Goal: Navigation & Orientation: Find specific page/section

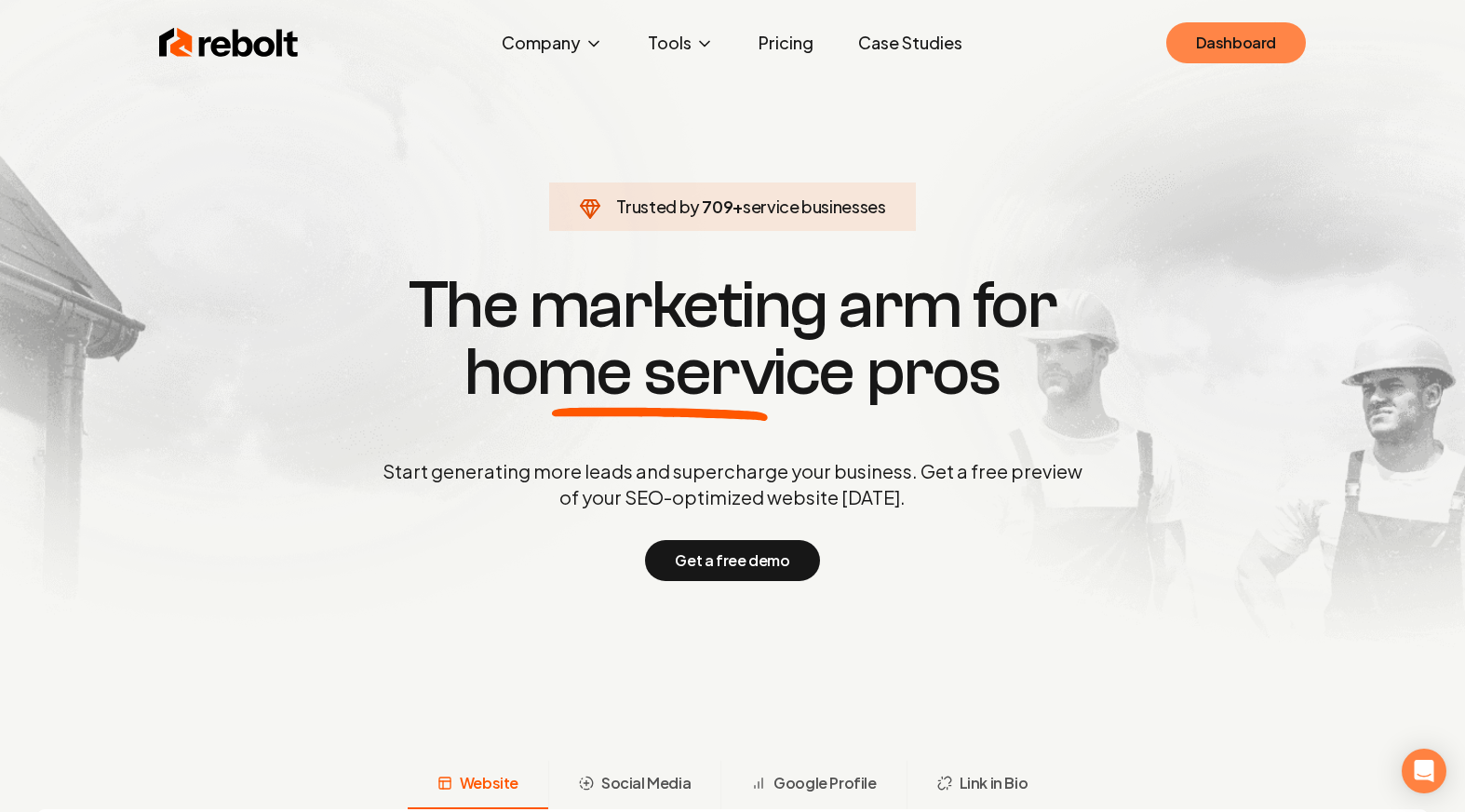
click at [1250, 58] on link "Dashboard" at bounding box center [1236, 42] width 140 height 41
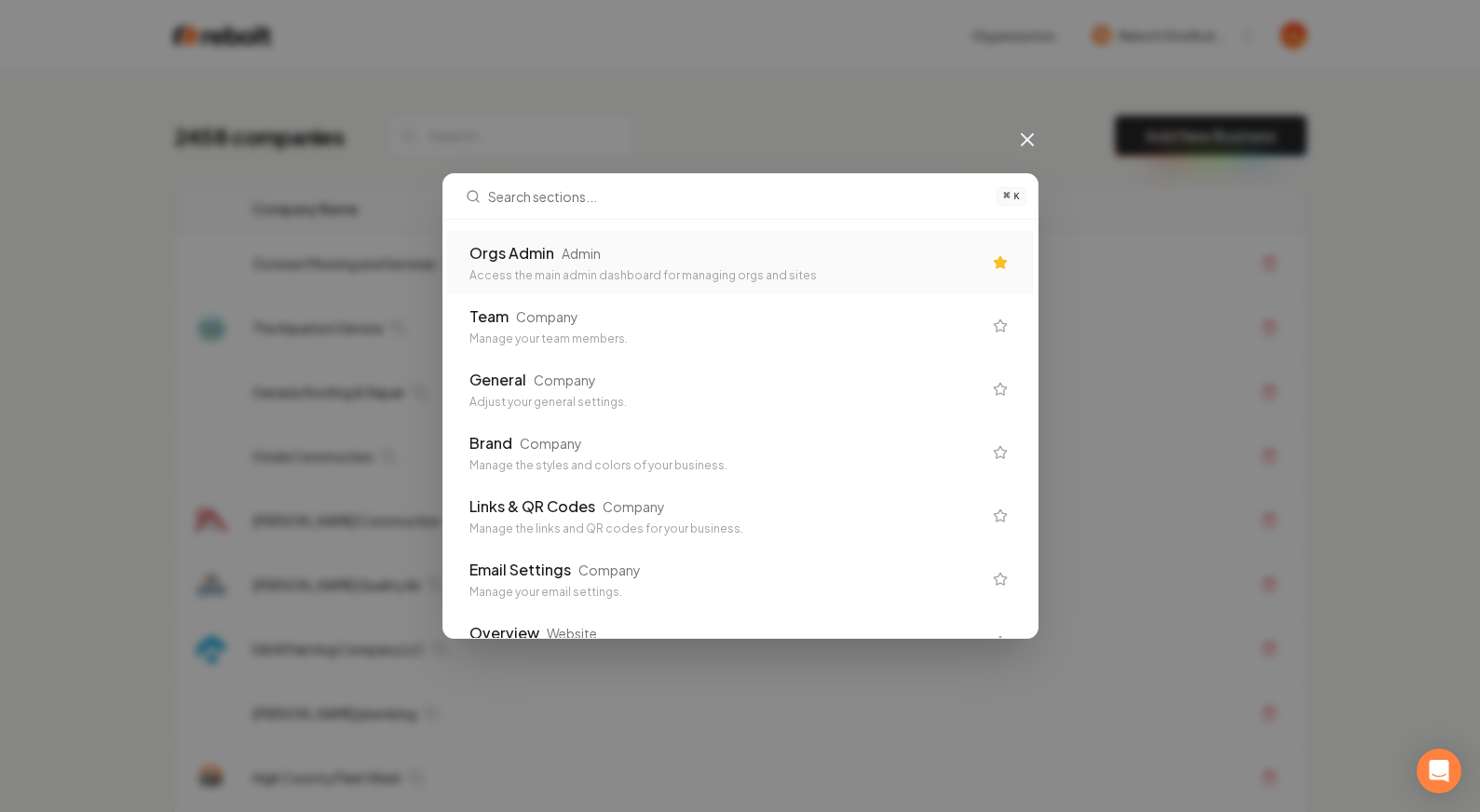
click at [633, 105] on div "⌘ K Orgs Admin Admin Access the main admin dashboard for managing orgs and site…" at bounding box center [740, 406] width 1480 height 812
click at [1030, 140] on icon at bounding box center [1027, 139] width 22 height 22
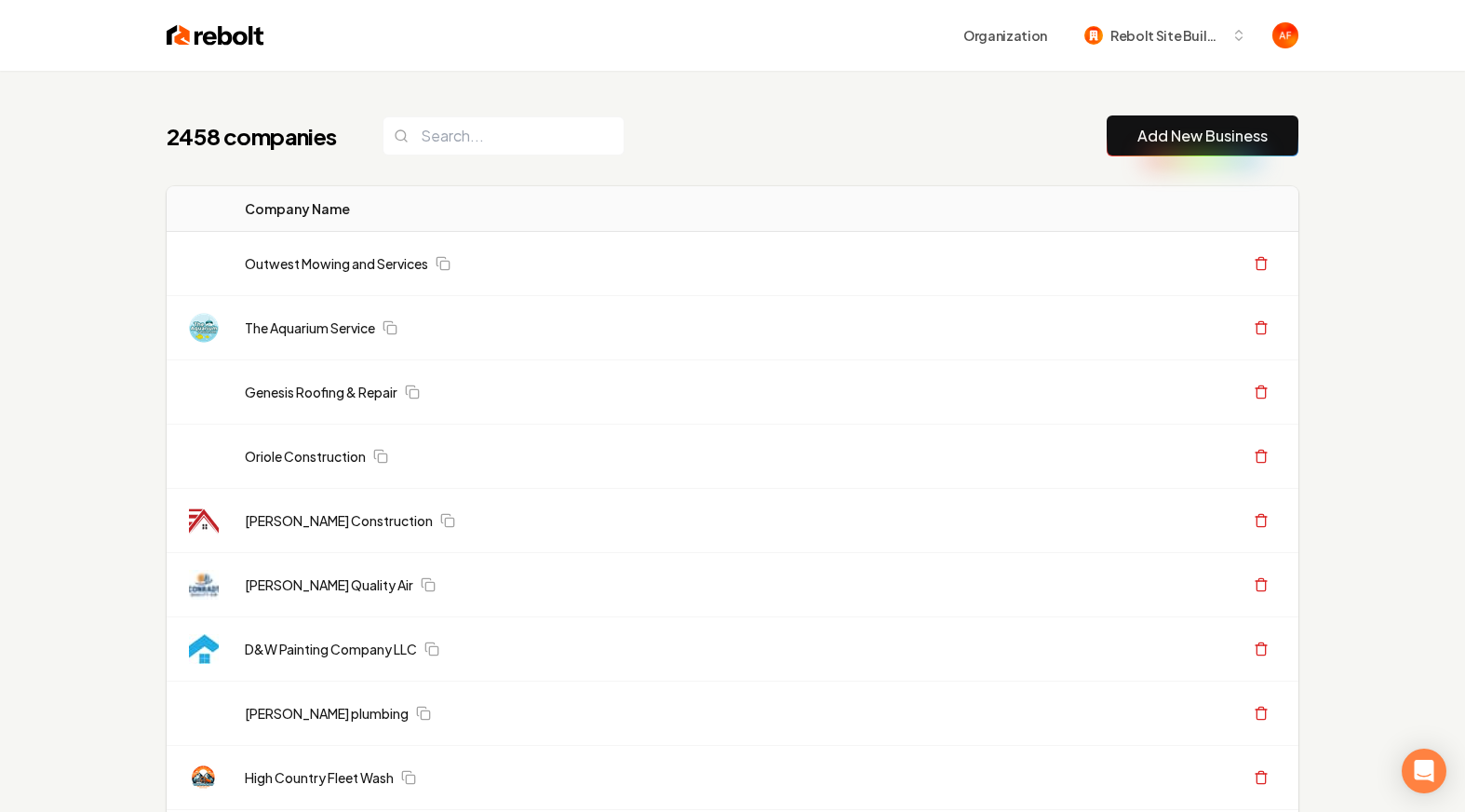
click at [209, 40] on img at bounding box center [215, 34] width 98 height 26
